Goal: Task Accomplishment & Management: Manage account settings

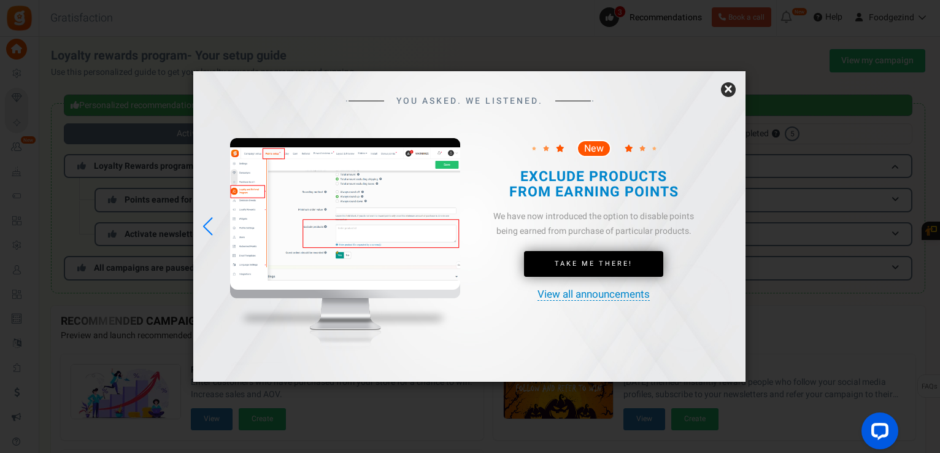
click at [729, 89] on link "×" at bounding box center [728, 89] width 15 height 15
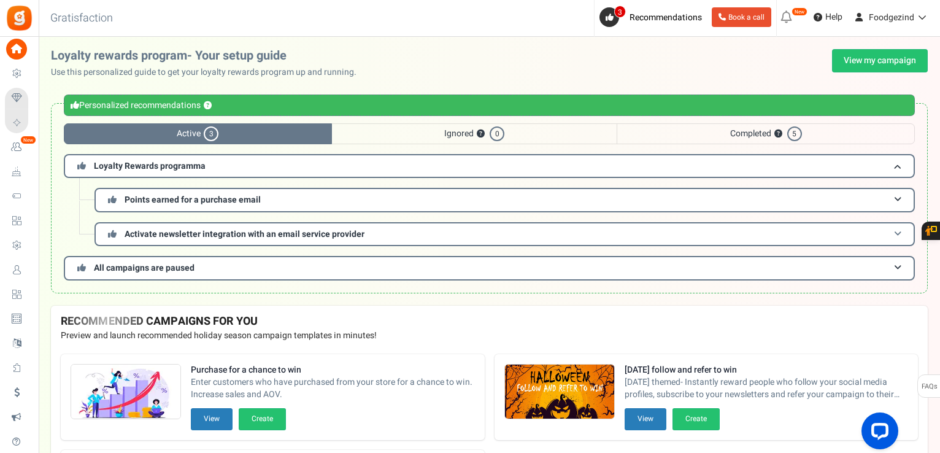
click at [280, 240] on h3 "Activate newsletter integration with an email service provider" at bounding box center [504, 234] width 820 height 24
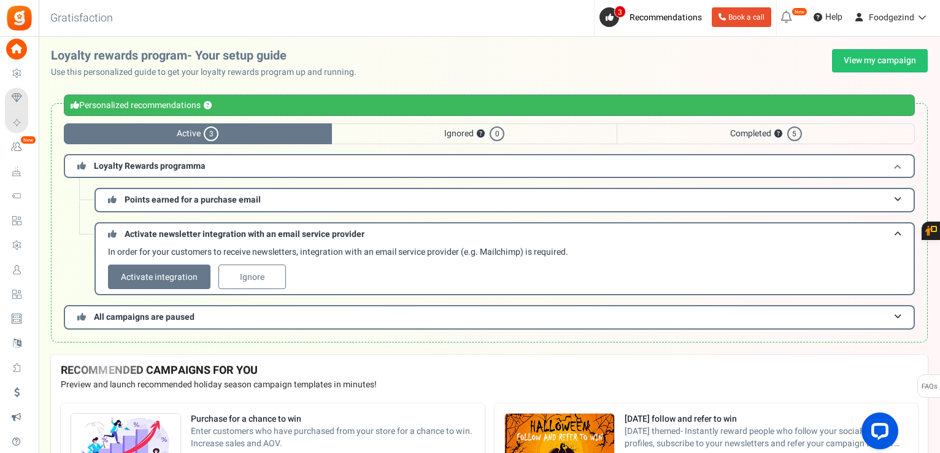
click at [894, 160] on h3 "Loyalty Rewards programma" at bounding box center [489, 166] width 851 height 24
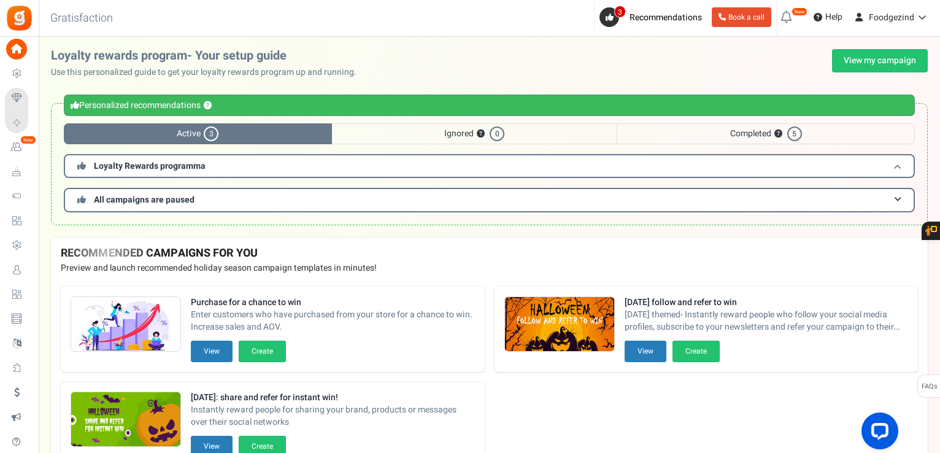
click at [894, 160] on h3 "Loyalty Rewards programma" at bounding box center [489, 166] width 851 height 24
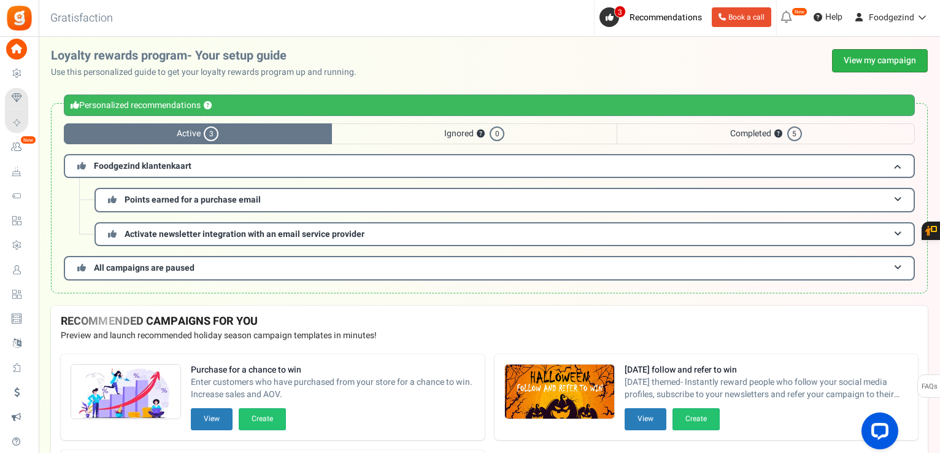
click at [878, 59] on link "View my campaign" at bounding box center [880, 60] width 96 height 23
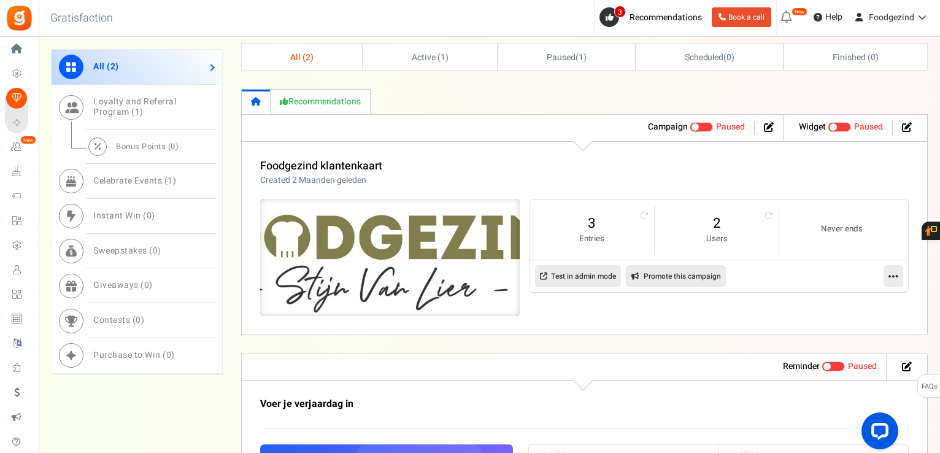
scroll to position [417, 0]
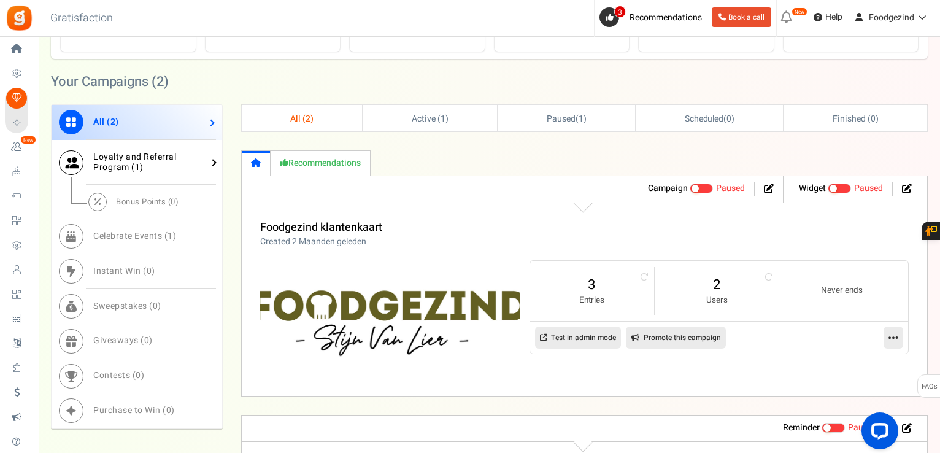
click at [117, 163] on span "Loyalty and Referral Program ( 1 )" at bounding box center [134, 161] width 83 height 23
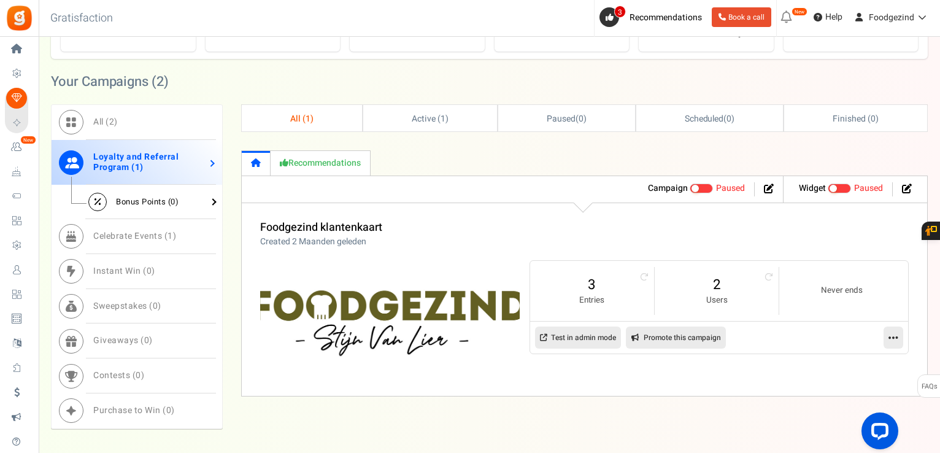
click at [136, 202] on span "Bonus Points ( 0 )" at bounding box center [147, 202] width 63 height 12
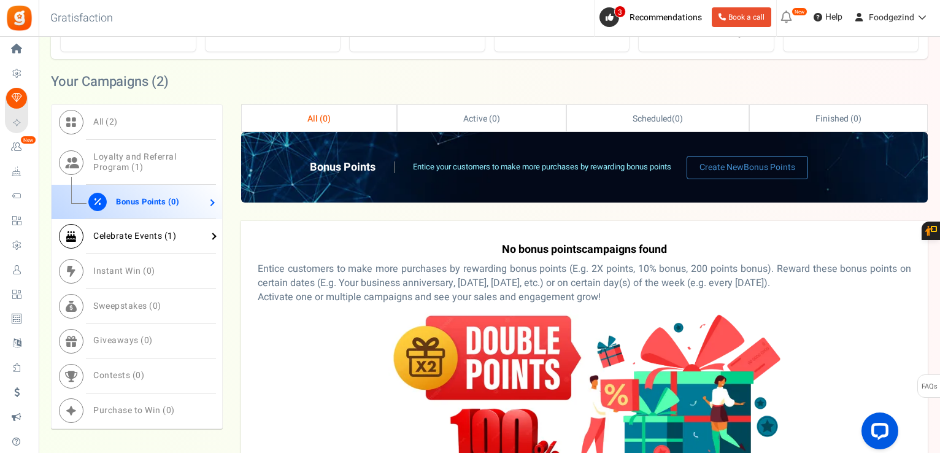
click at [144, 235] on span "Celebrate Events ( 1 )" at bounding box center [134, 235] width 83 height 13
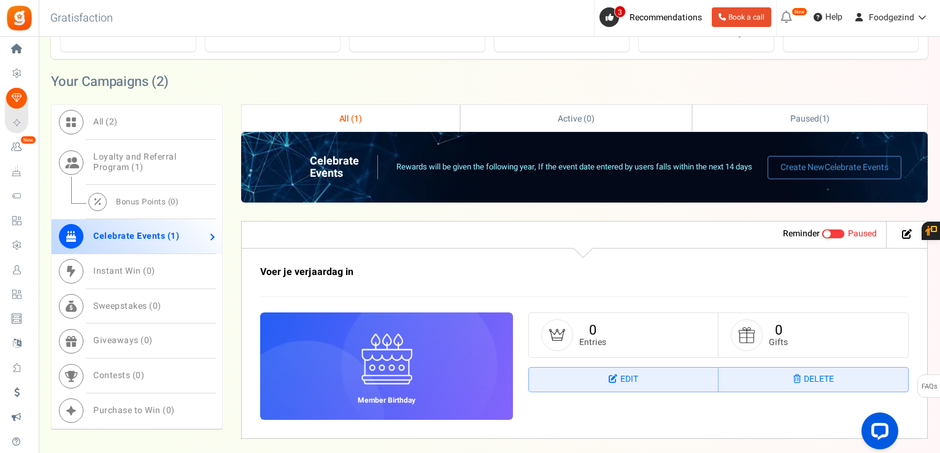
scroll to position [478, 0]
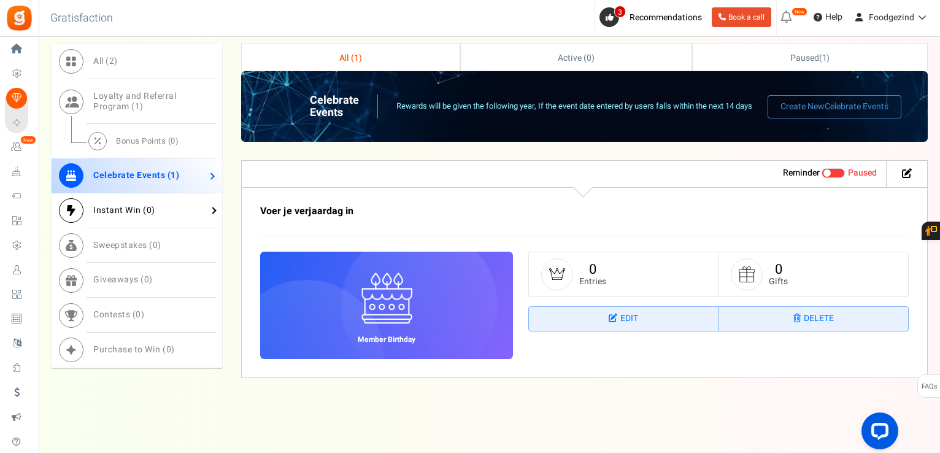
click at [99, 204] on span "Instant Win ( 0 )" at bounding box center [124, 210] width 62 height 13
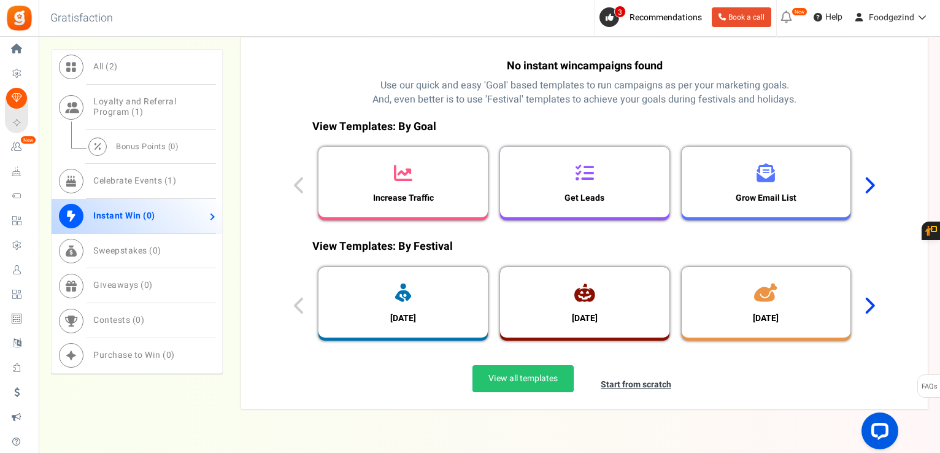
scroll to position [640, 0]
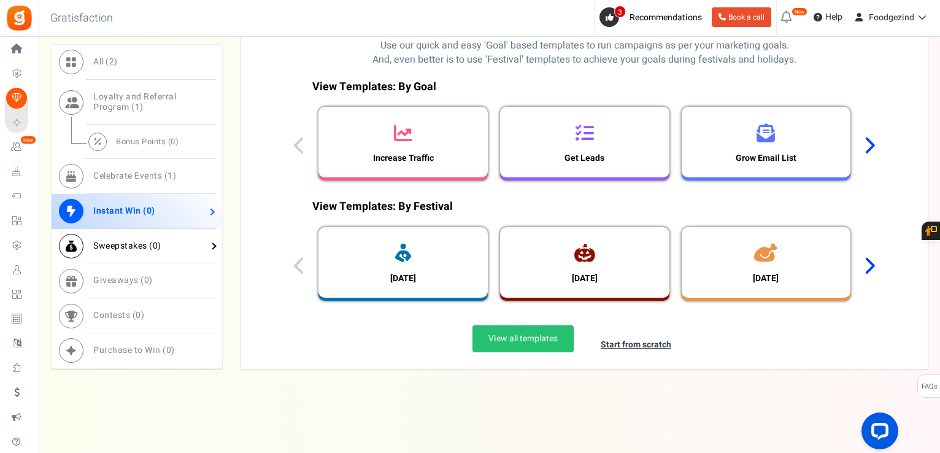
click at [153, 243] on span "0" at bounding box center [156, 245] width 6 height 13
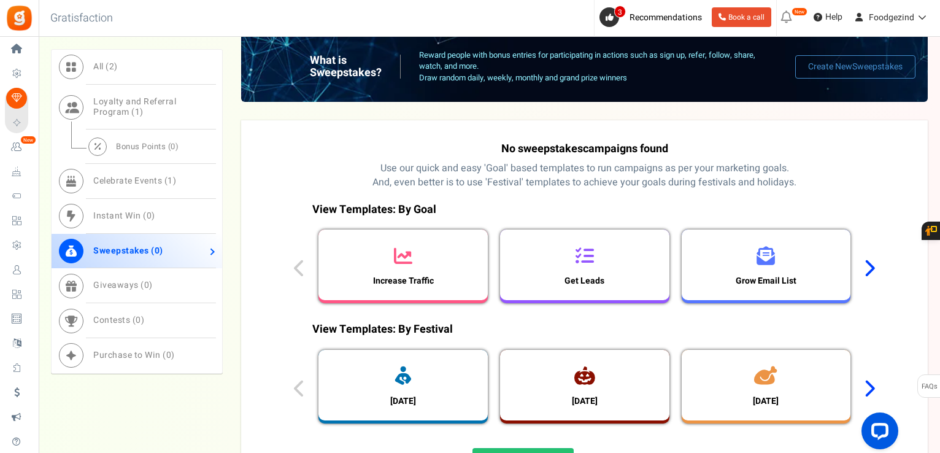
scroll to position [456, 0]
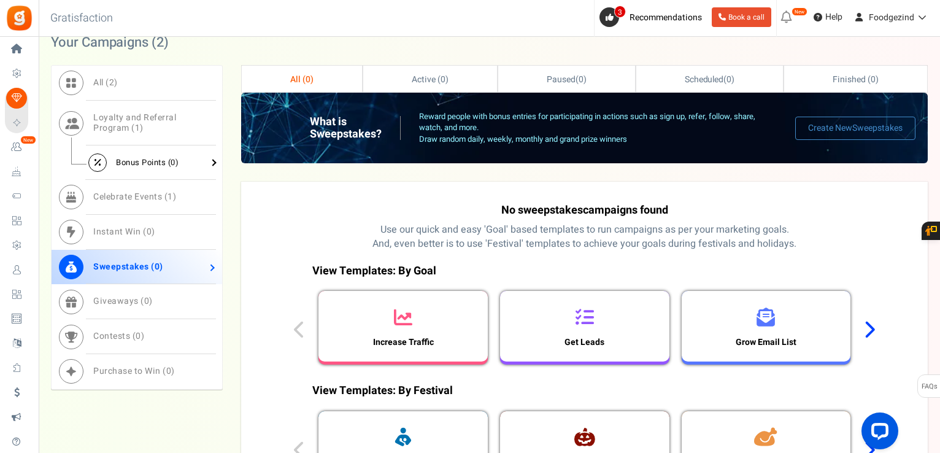
click at [136, 162] on span "Bonus Points ( 0 )" at bounding box center [147, 162] width 63 height 12
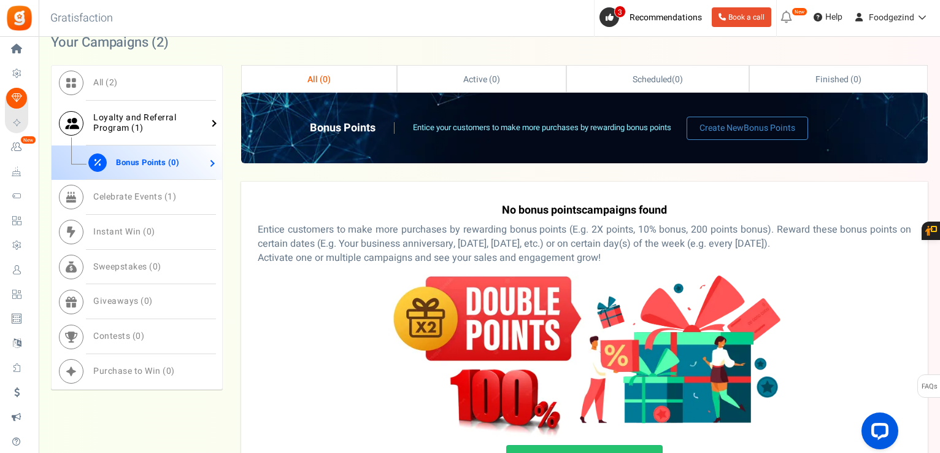
click at [150, 126] on link "Loyalty and Referral Program ( 1 )" at bounding box center [137, 123] width 170 height 45
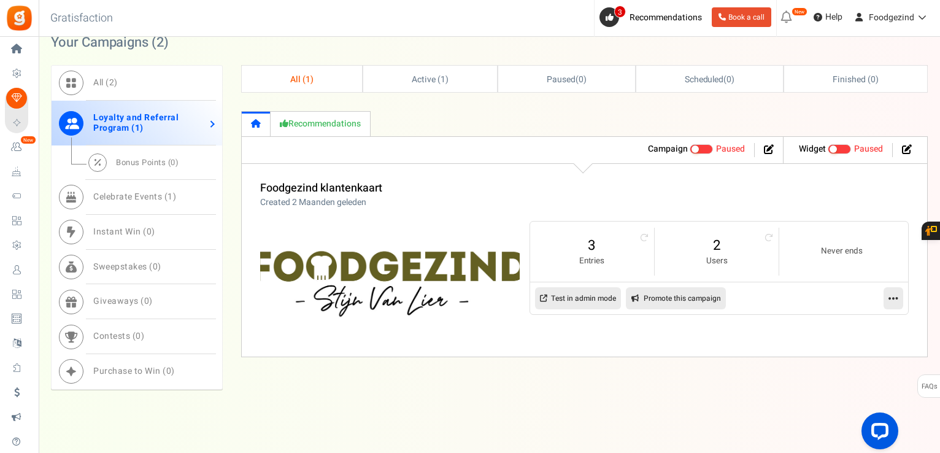
click at [578, 296] on link "Test in admin mode" at bounding box center [578, 298] width 86 height 22
